Goal: Information Seeking & Learning: Learn about a topic

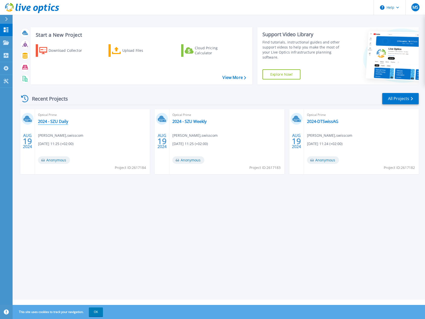
click at [61, 121] on link "2024 - SZU Daily" at bounding box center [53, 121] width 30 height 5
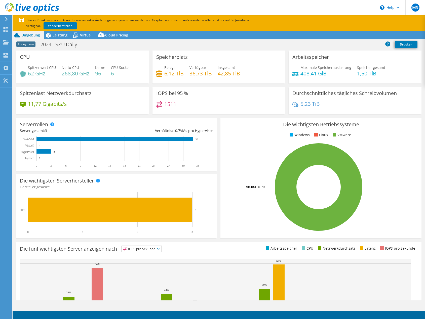
select select "USD"
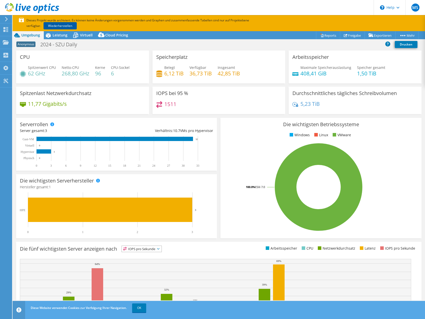
click at [62, 25] on link "Wiederherstellen" at bounding box center [60, 25] width 33 height 7
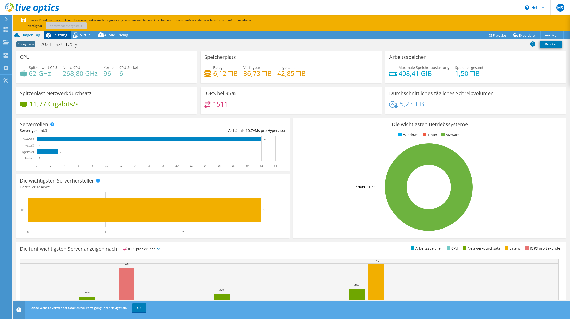
click at [60, 36] on span "Leistung" at bounding box center [60, 35] width 15 height 5
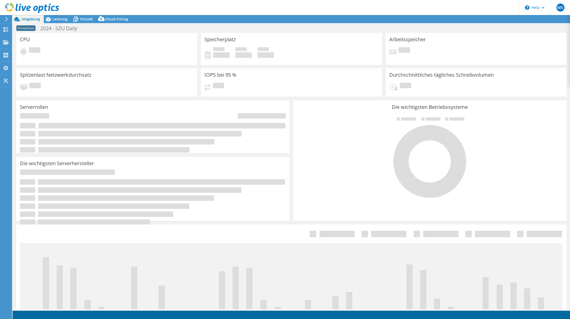
select select "USD"
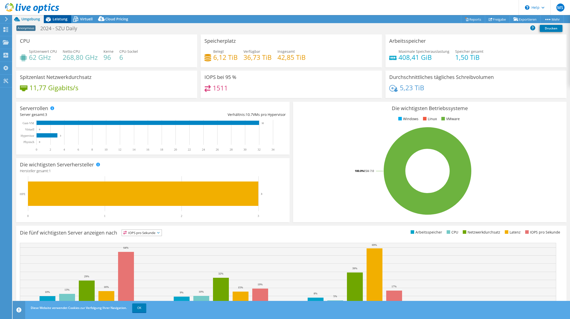
click at [61, 20] on span "Leistung" at bounding box center [60, 19] width 15 height 5
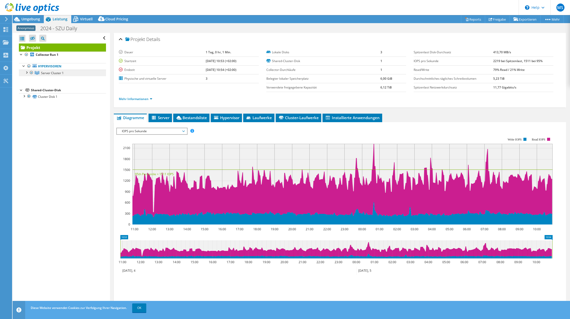
click at [40, 72] on link "Server Cluster 1" at bounding box center [62, 73] width 87 height 7
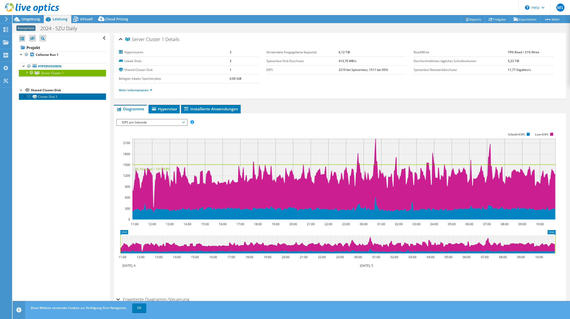
click at [42, 97] on link "Cluster Disk 1" at bounding box center [62, 96] width 87 height 7
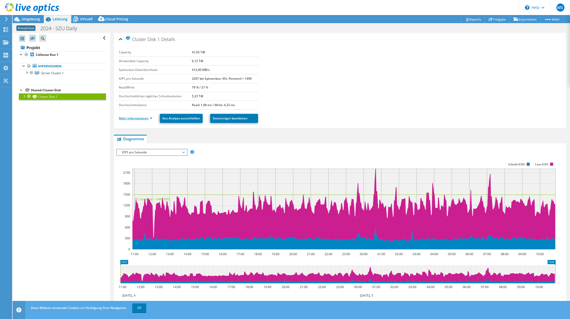
click at [148, 118] on link "Mehr Informationen" at bounding box center [135, 118] width 33 height 4
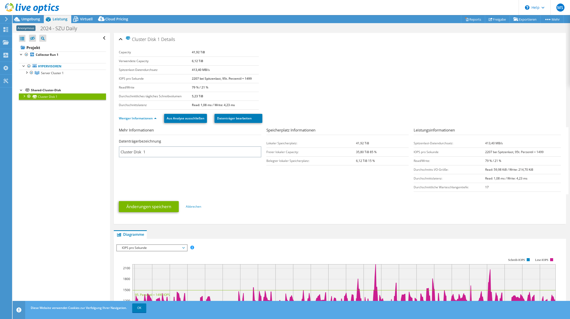
click at [23, 96] on div at bounding box center [23, 95] width 5 height 5
click at [46, 116] on link "Disk 9 | Server 3" at bounding box center [62, 116] width 87 height 7
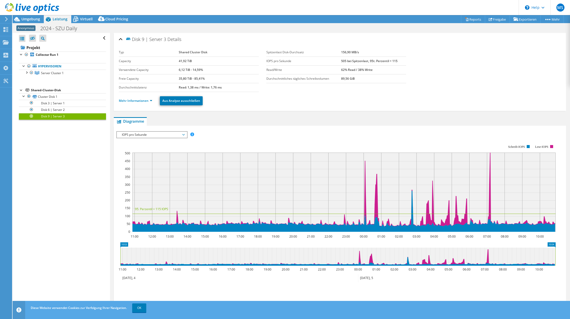
click at [181, 137] on span "IOPS pro Sekunde" at bounding box center [151, 135] width 65 height 6
click at [232, 140] on rect at bounding box center [335, 188] width 439 height 101
click at [148, 102] on link "Mehr Informationen" at bounding box center [135, 101] width 33 height 4
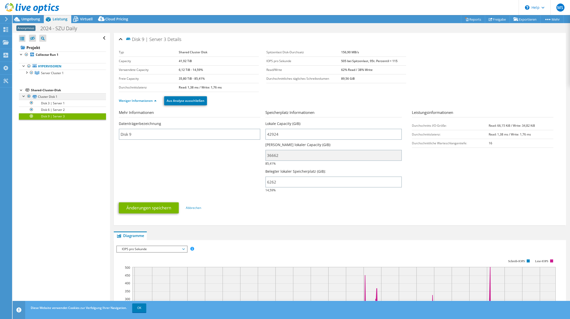
click at [23, 96] on div at bounding box center [23, 95] width 5 height 5
click at [26, 72] on div at bounding box center [26, 72] width 5 height 5
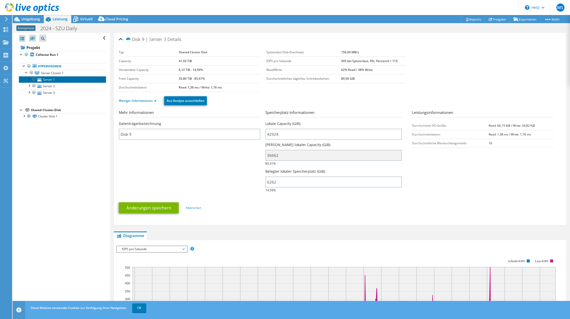
click at [47, 79] on link "Server 1" at bounding box center [62, 79] width 87 height 7
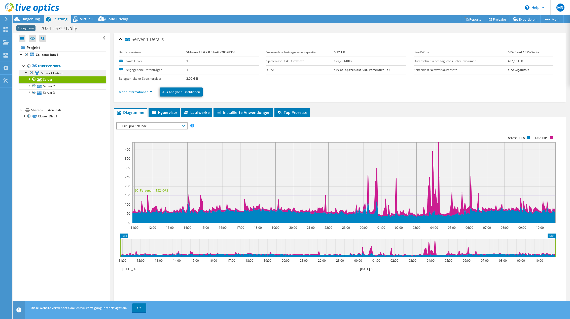
click at [46, 73] on span "Server Cluster 1" at bounding box center [52, 73] width 23 height 4
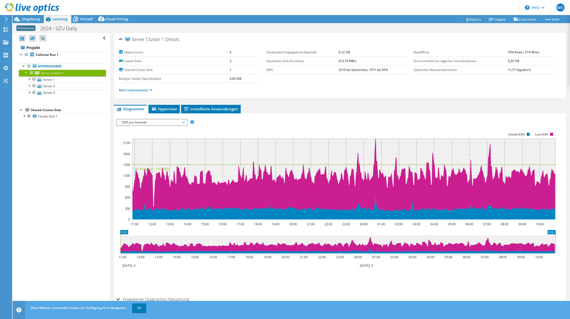
drag, startPoint x: 503, startPoint y: 51, endPoint x: 540, endPoint y: 52, distance: 36.2
click at [540, 52] on tr "Read/Write 79% Read / 21% Write" at bounding box center [483, 52] width 140 height 9
click at [186, 121] on span "IOPS pro Sekunde" at bounding box center [152, 123] width 70 height 6
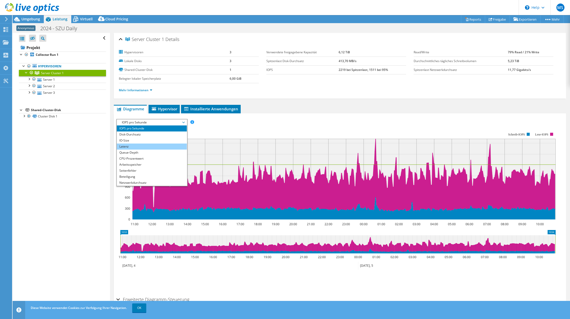
click at [154, 145] on li "Latenz" at bounding box center [152, 147] width 70 height 6
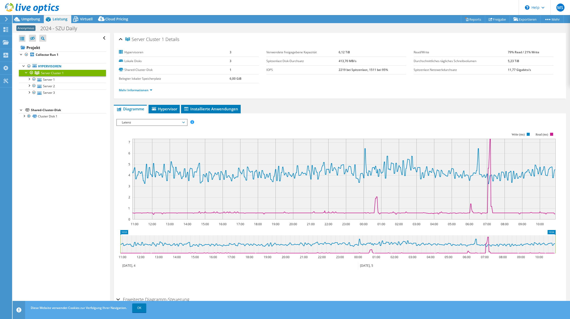
click at [184, 122] on span "Latenz" at bounding box center [151, 123] width 65 height 6
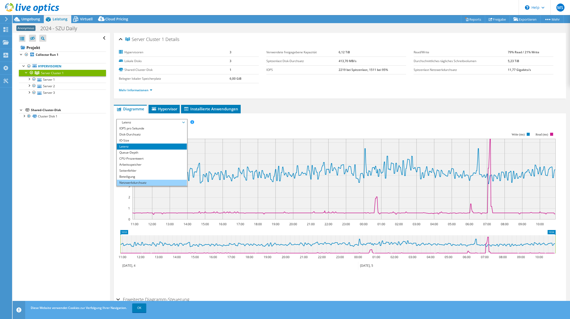
click at [152, 182] on li "Netzwerkdurchsatz" at bounding box center [152, 183] width 70 height 6
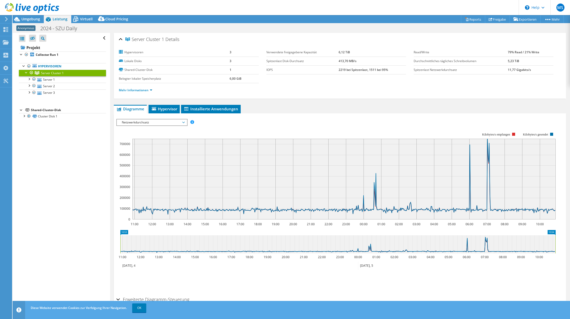
click at [183, 121] on span "Netzwerkdurchsatz" at bounding box center [151, 123] width 65 height 6
click at [262, 126] on rect at bounding box center [335, 176] width 439 height 101
click at [183, 121] on span "Netzwerkdurchsatz" at bounding box center [151, 123] width 65 height 6
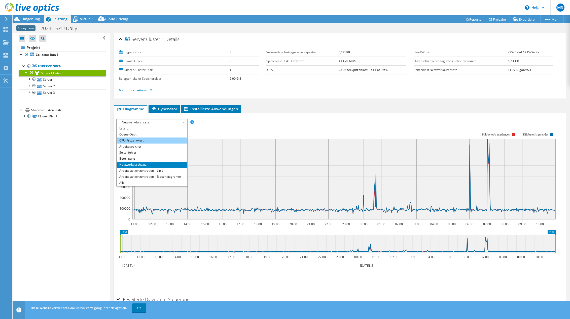
click at [147, 140] on li "CPU-Prozentwert" at bounding box center [152, 141] width 70 height 6
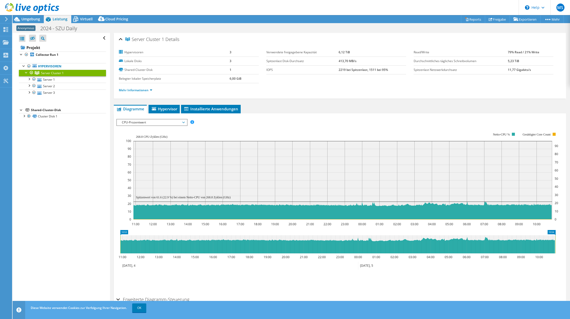
click at [184, 123] on span "CPU-Prozentwert" at bounding box center [151, 123] width 65 height 6
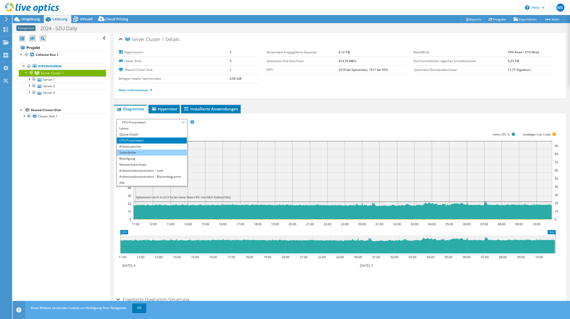
scroll to position [20, 0]
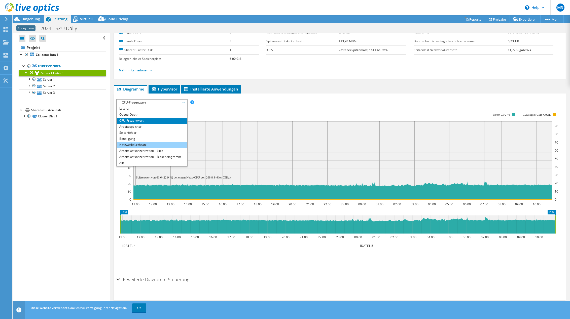
click at [150, 145] on li "Netzwerkdurchsatz" at bounding box center [152, 145] width 70 height 6
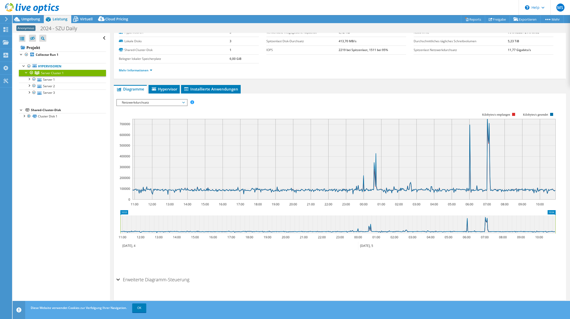
scroll to position [0, 0]
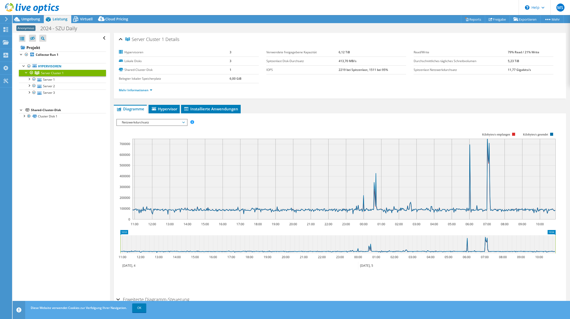
click at [185, 123] on span "Netzwerkdurchsatz" at bounding box center [152, 123] width 70 height 6
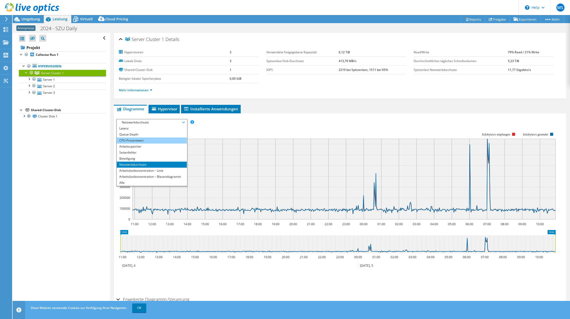
click at [143, 139] on li "CPU-Prozentwert" at bounding box center [152, 141] width 70 height 6
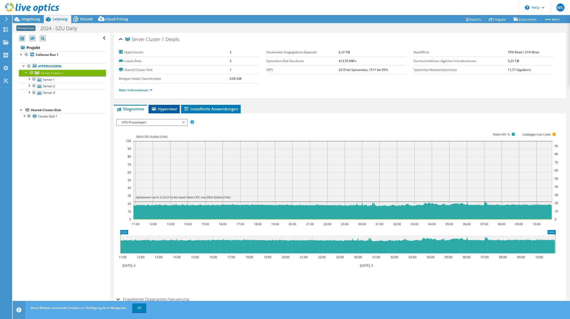
click at [168, 108] on span "Hypervisor" at bounding box center [164, 108] width 26 height 5
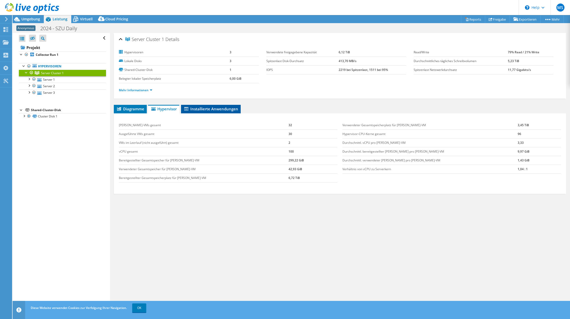
click at [205, 108] on span "Installierte Anwendungen" at bounding box center [210, 108] width 55 height 5
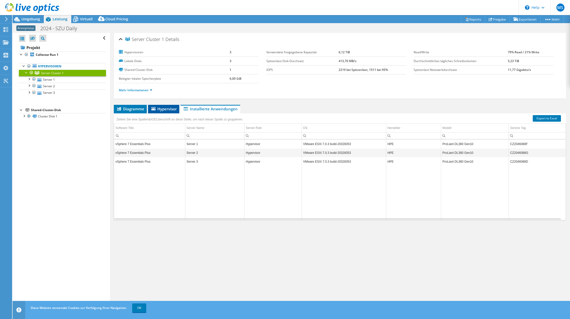
drag, startPoint x: 161, startPoint y: 109, endPoint x: 154, endPoint y: 109, distance: 7.3
click at [161, 109] on span "Hypervisor" at bounding box center [163, 108] width 26 height 5
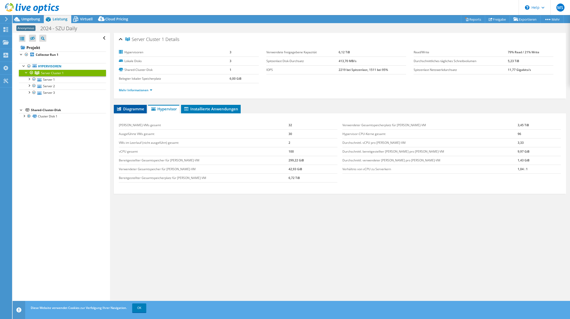
click at [134, 108] on span "Diagramme" at bounding box center [130, 108] width 28 height 5
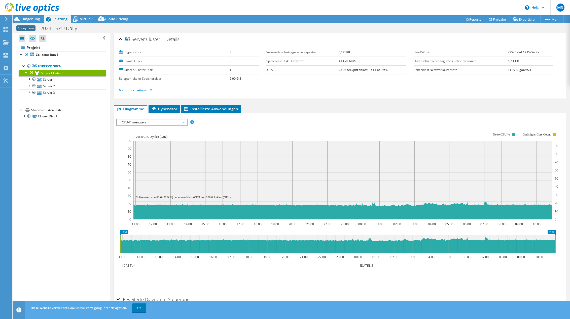
click at [176, 123] on span "CPU-Prozentwert" at bounding box center [151, 123] width 65 height 6
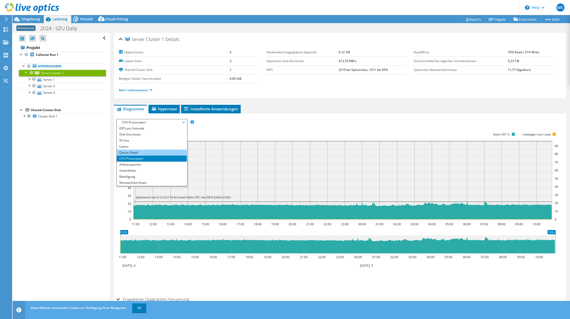
drag, startPoint x: 135, startPoint y: 152, endPoint x: 167, endPoint y: 152, distance: 32.2
click at [135, 152] on li "Queue-Depth" at bounding box center [152, 153] width 70 height 6
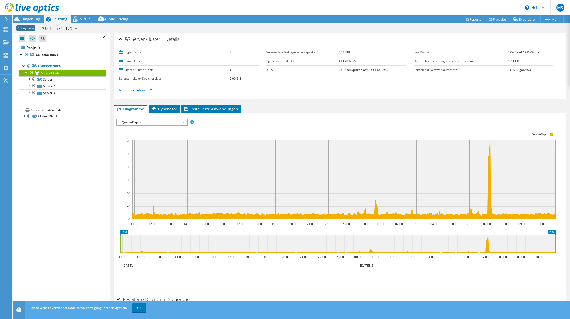
click at [182, 124] on span "Queue-Depth" at bounding box center [151, 123] width 65 height 6
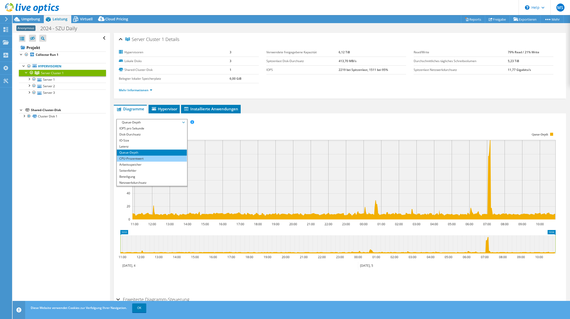
click at [143, 159] on li "CPU-Prozentwert" at bounding box center [152, 159] width 70 height 6
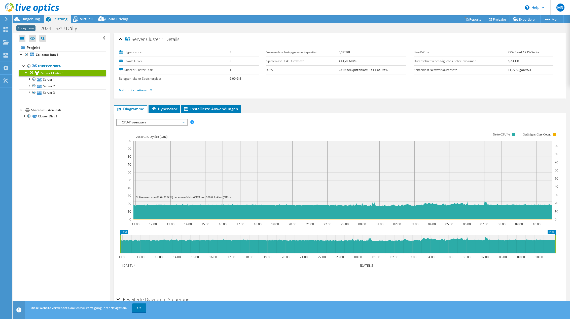
click at [183, 123] on span "CPU-Prozentwert" at bounding box center [151, 123] width 65 height 6
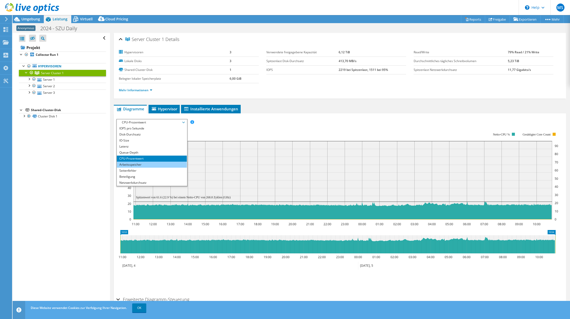
click at [140, 164] on li "Arbeitsspeicher" at bounding box center [152, 165] width 70 height 6
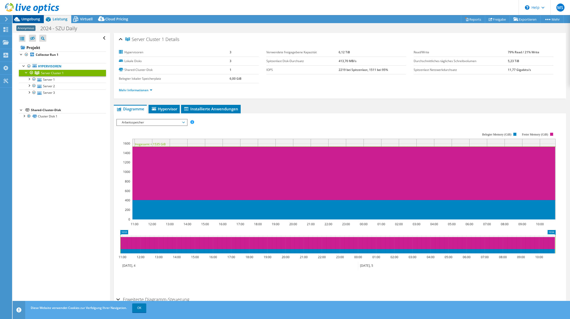
click at [32, 20] on span "Umgebung" at bounding box center [30, 19] width 19 height 5
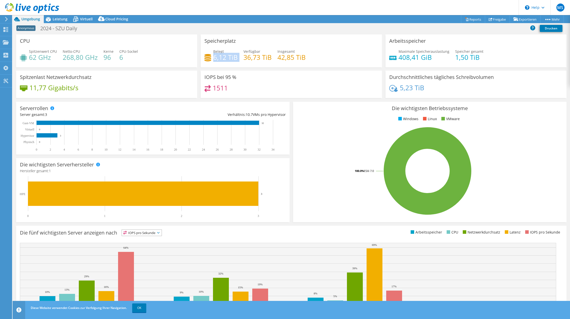
drag, startPoint x: 216, startPoint y: 57, endPoint x: 238, endPoint y: 58, distance: 21.7
click at [238, 58] on div "Belegt 6,12 TiB Verfügbar 36,73 TiB Insgesamt 42,85 TiB" at bounding box center [290, 57] width 173 height 16
click at [303, 85] on div "IOPS bei 95 % 1511" at bounding box center [291, 84] width 181 height 27
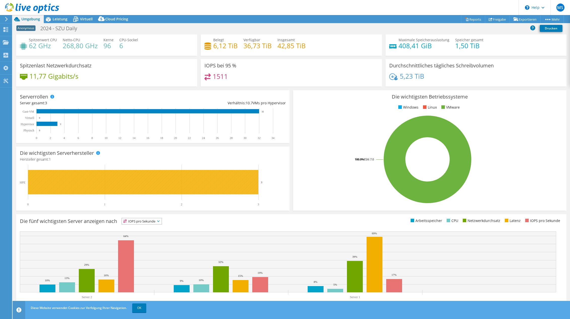
scroll to position [17, 0]
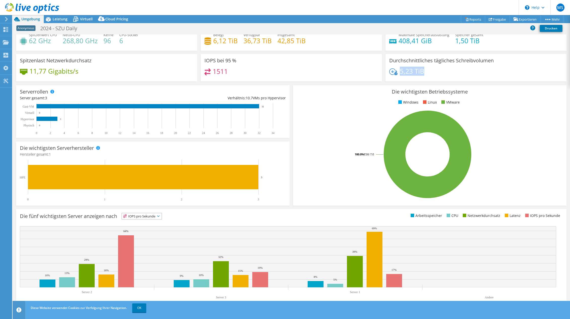
drag, startPoint x: 423, startPoint y: 71, endPoint x: 398, endPoint y: 70, distance: 25.2
click at [398, 70] on div "5,23 TiB" at bounding box center [475, 73] width 173 height 11
drag, startPoint x: 226, startPoint y: 70, endPoint x: 213, endPoint y: 70, distance: 12.8
click at [213, 70] on h4 "1511" at bounding box center [220, 72] width 15 height 6
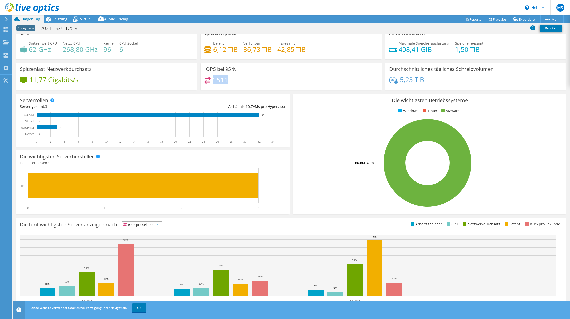
scroll to position [0, 0]
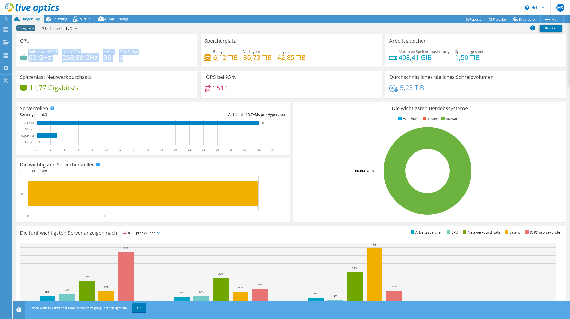
drag, startPoint x: 122, startPoint y: 58, endPoint x: 23, endPoint y: 55, distance: 98.7
click at [23, 55] on div "Spitzenwert CPU 62 GHz Netto-CPU 268,80 GHz Kerne 96 CPU-Sockel 6" at bounding box center [106, 57] width 173 height 16
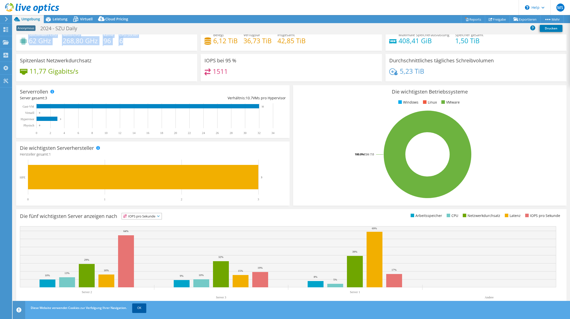
click at [140, 308] on link "OK" at bounding box center [139, 308] width 14 height 9
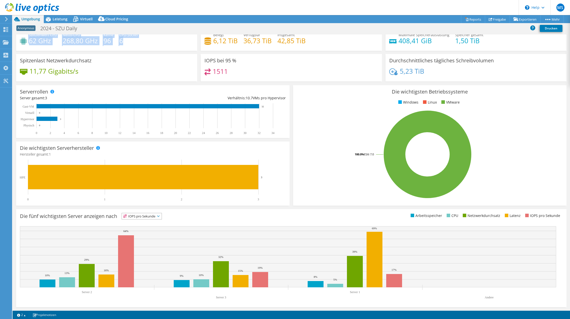
scroll to position [0, 0]
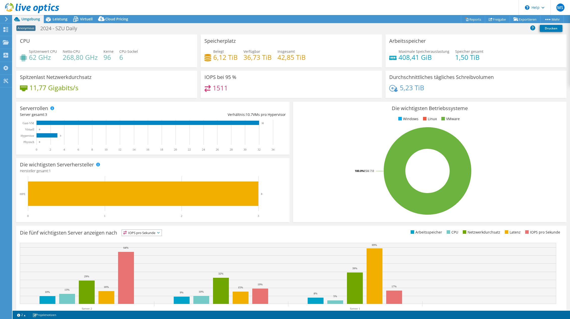
click at [122, 69] on div "CPU Spitzenwert CPU 62 GHz Netto-CPU 268,80 GHz Kerne 96 CPU-Sockel 6" at bounding box center [106, 52] width 184 height 36
click at [59, 20] on span "Leistung" at bounding box center [60, 19] width 15 height 5
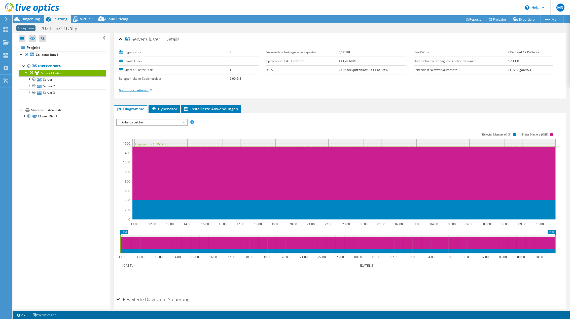
click at [150, 90] on link "Mehr Informationen" at bounding box center [135, 90] width 33 height 4
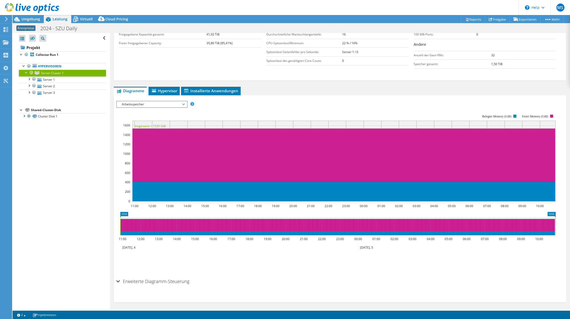
scroll to position [134, 0]
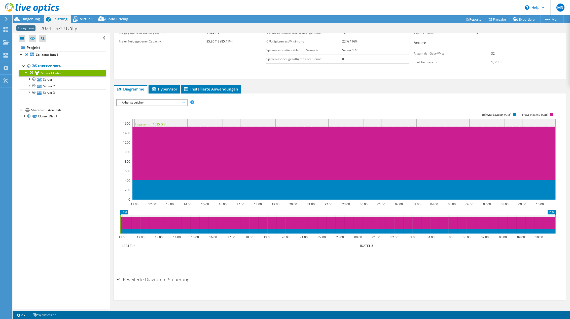
click at [119, 281] on div "Erweiterte Diagramm-Steuerung" at bounding box center [339, 280] width 447 height 11
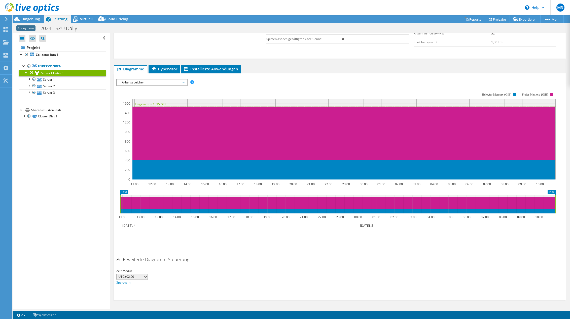
scroll to position [129, 0]
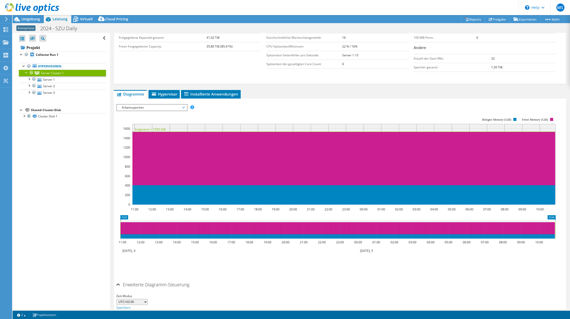
click at [121, 284] on h2 "Erweiterte Diagramm-Steuerung" at bounding box center [152, 285] width 73 height 10
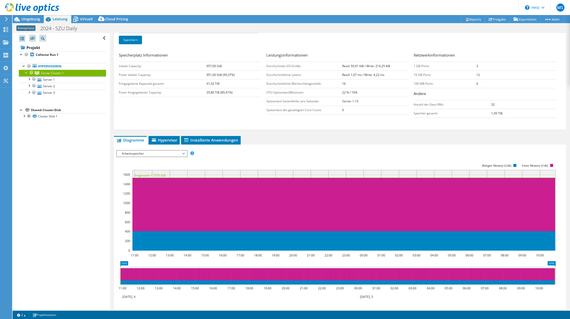
scroll to position [0, 0]
